Goal: Information Seeking & Learning: Learn about a topic

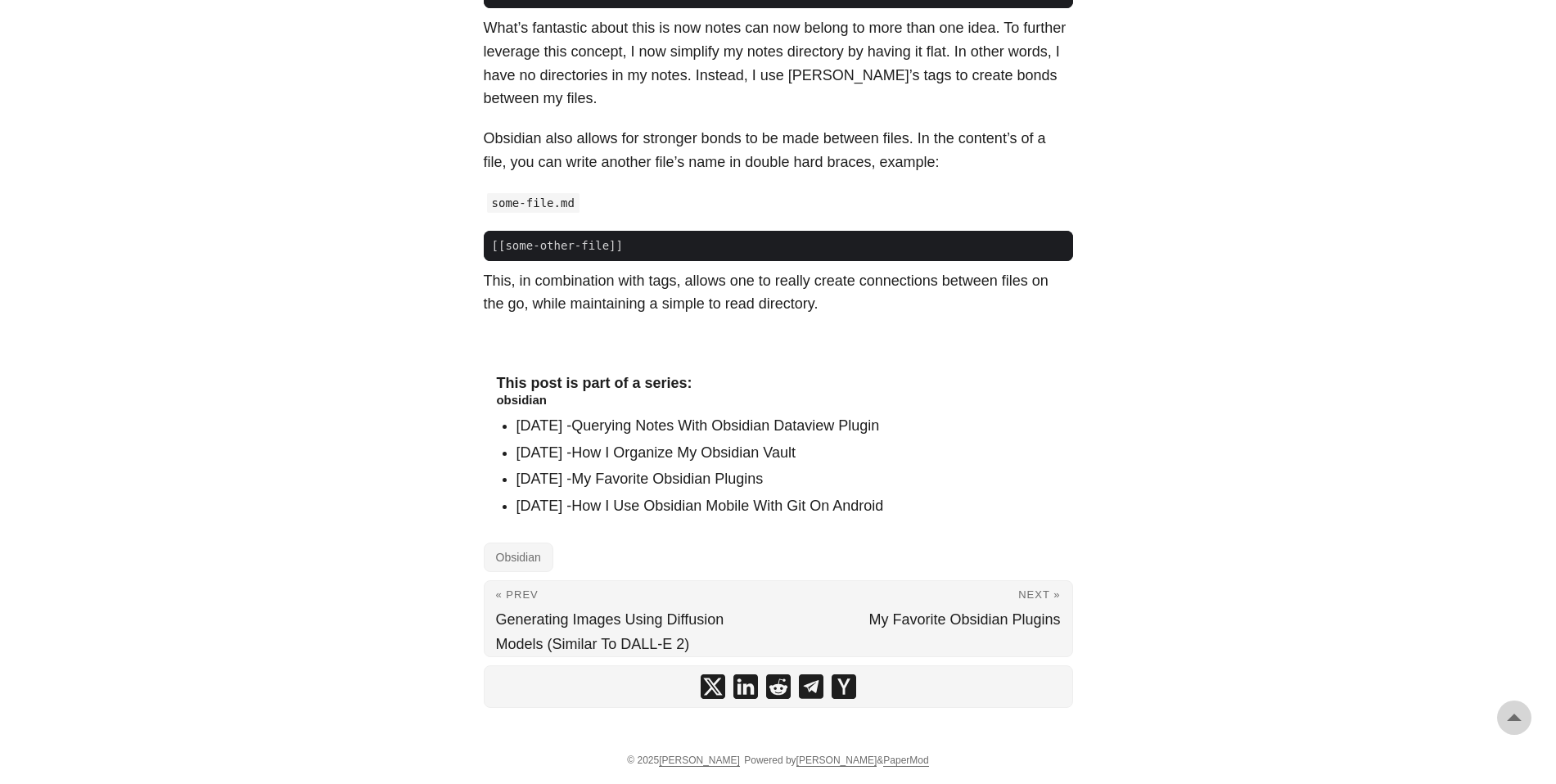
scroll to position [340, 0]
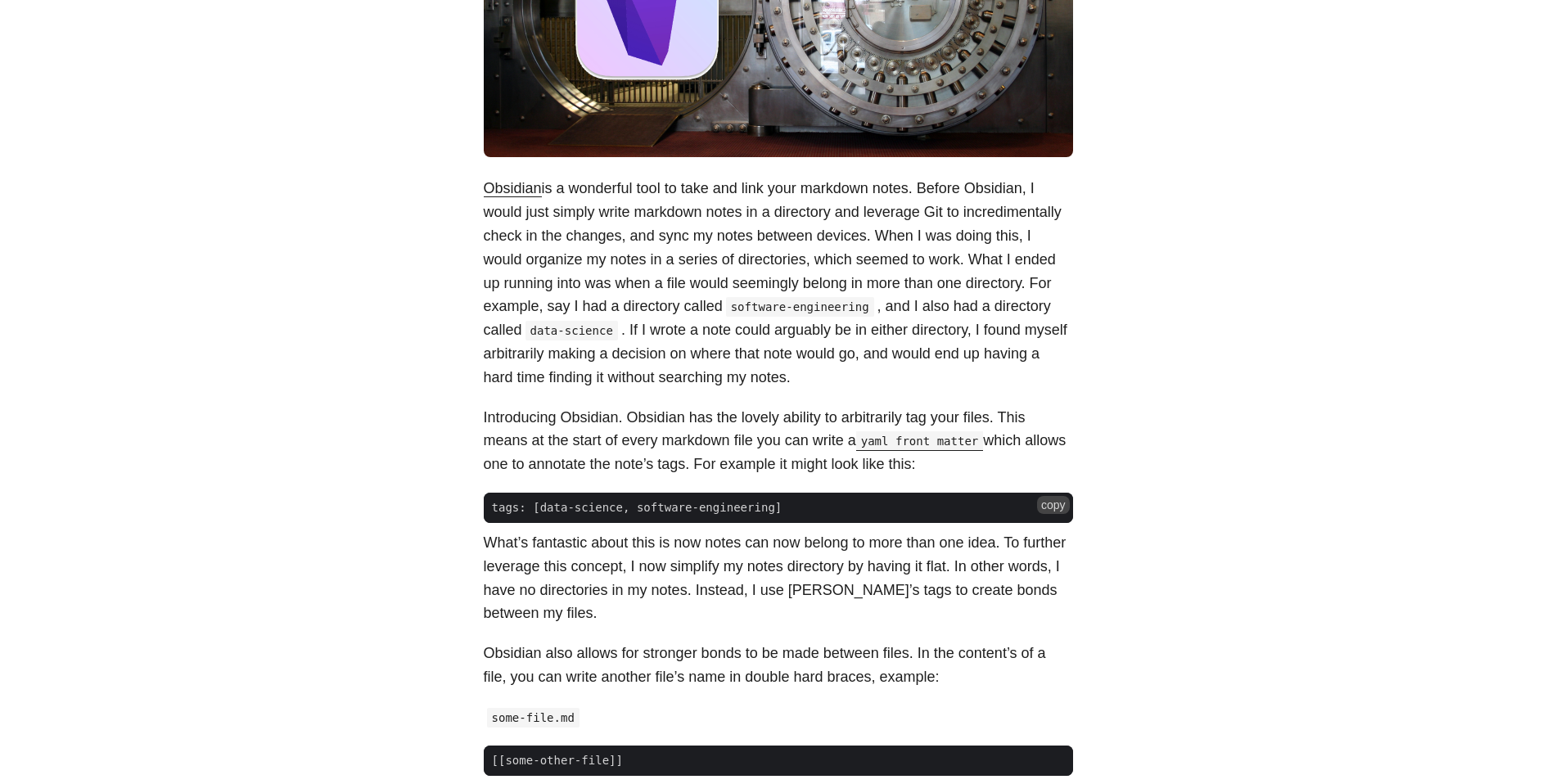
click at [647, 508] on span "tags: [data-science, software-engineering]" at bounding box center [637, 508] width 306 height 17
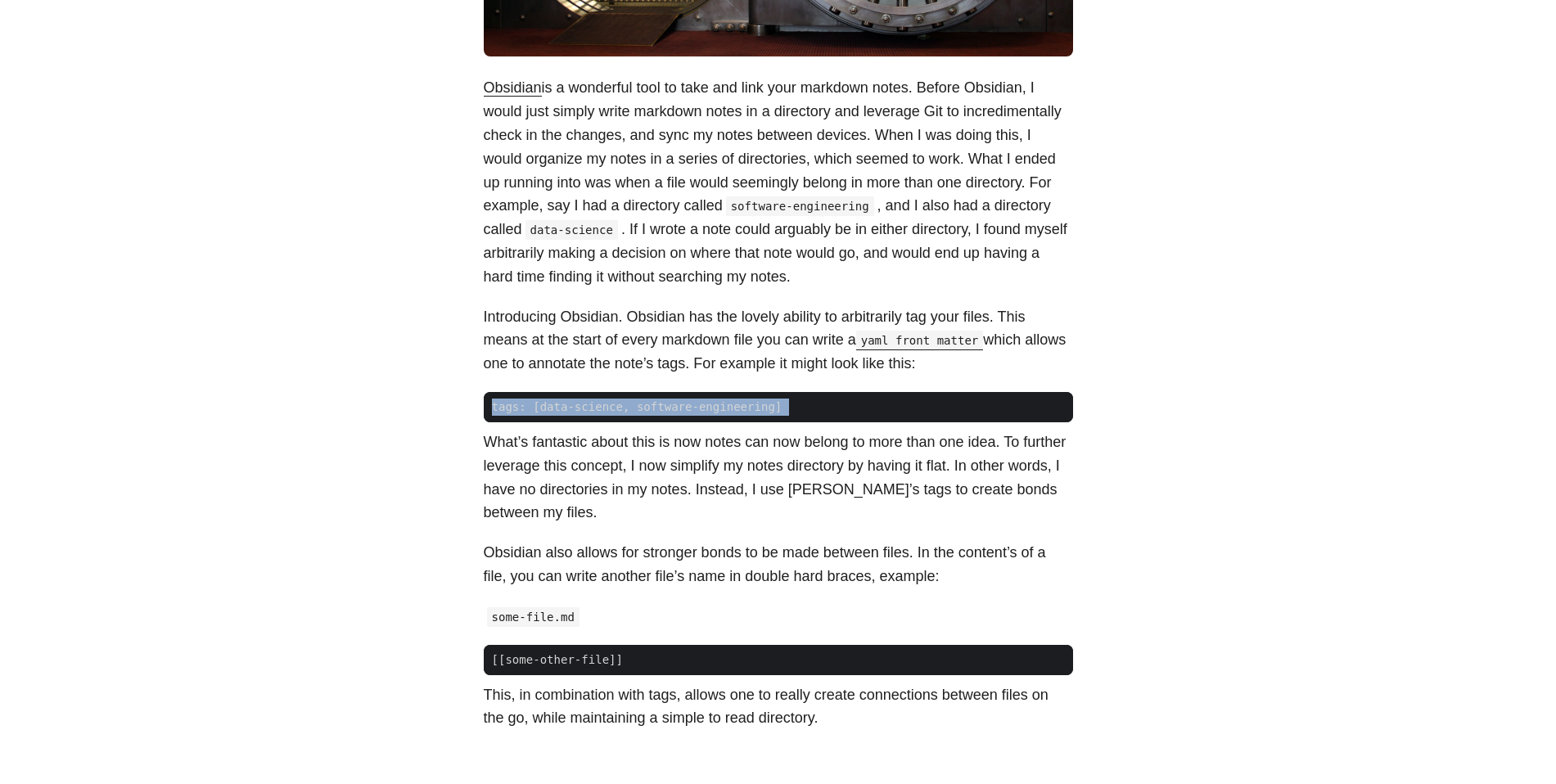
scroll to position [500, 0]
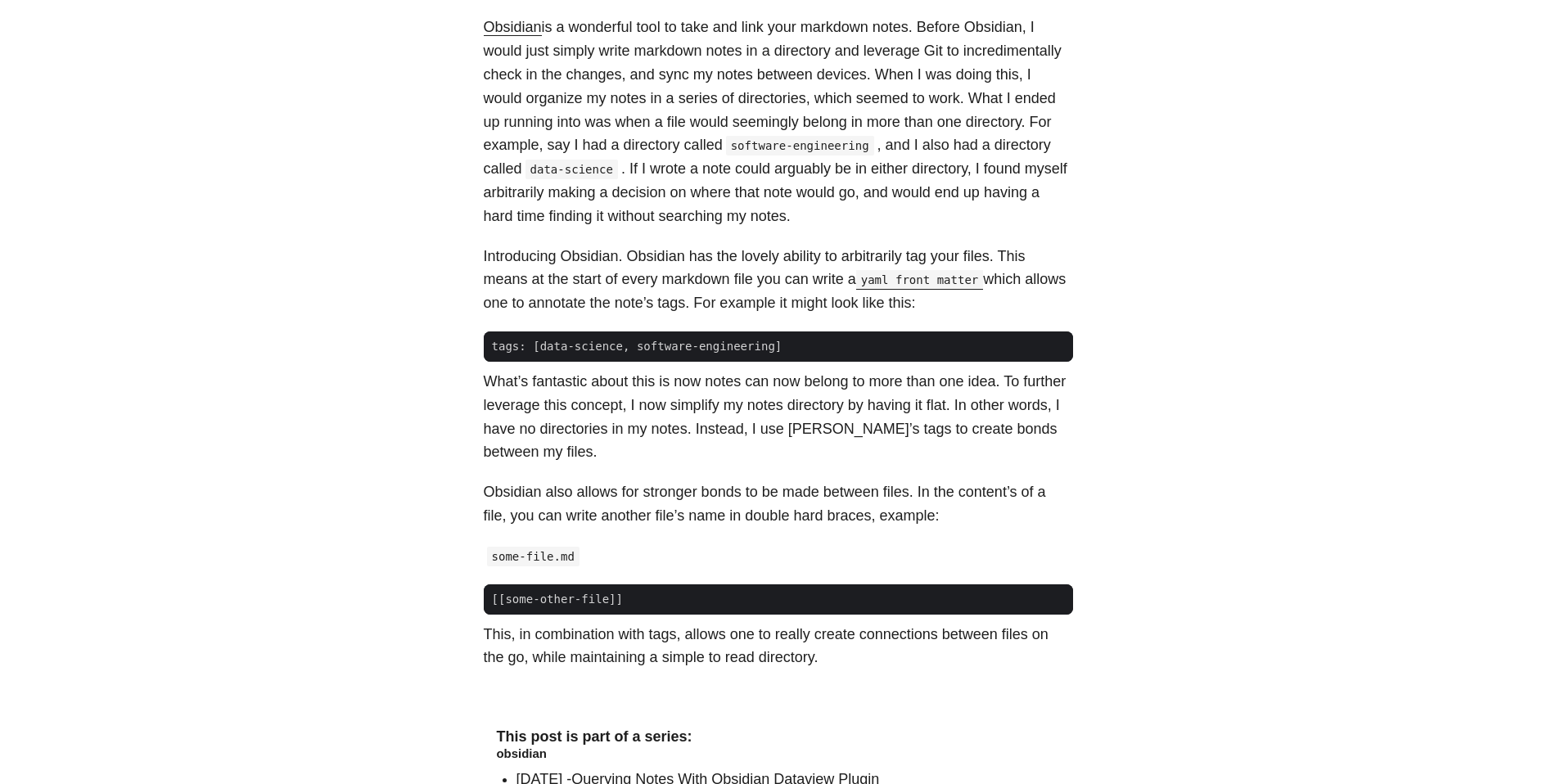
click at [705, 489] on p "Obsidian also allows for stronger bonds to be made between files. In the conten…" at bounding box center [778, 504] width 589 height 47
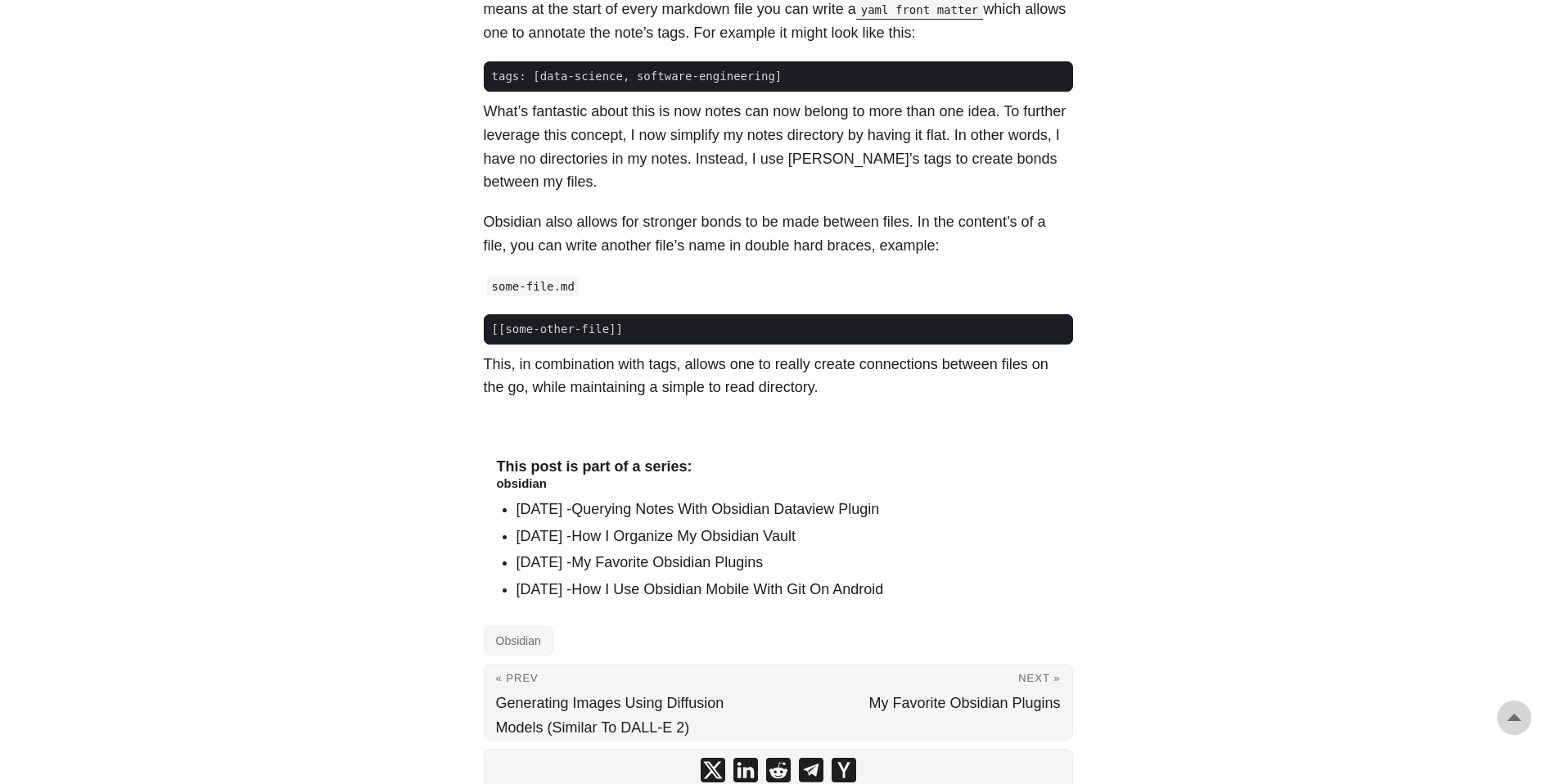
scroll to position [854, 0]
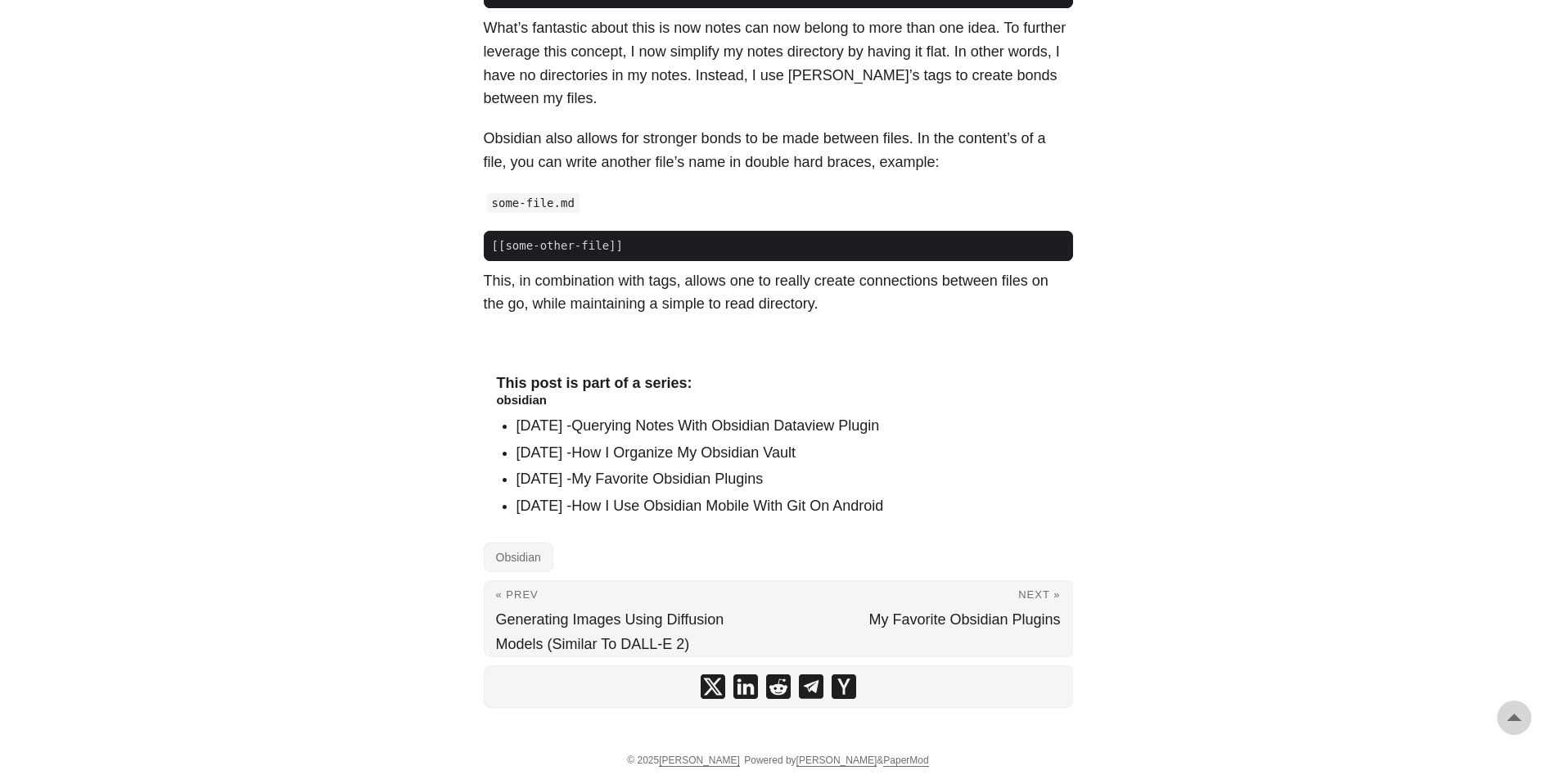
click at [713, 454] on link "How I Organize My Obsidian Vault" at bounding box center [683, 452] width 224 height 16
